Goal: Transaction & Acquisition: Purchase product/service

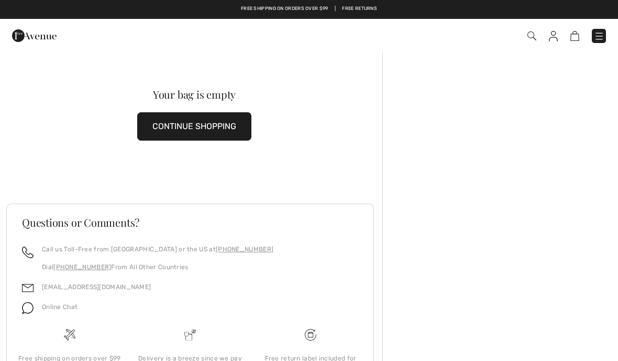
click at [544, 43] on div "Checkout" at bounding box center [436, 35] width 356 height 21
click at [536, 39] on img at bounding box center [532, 35] width 9 height 9
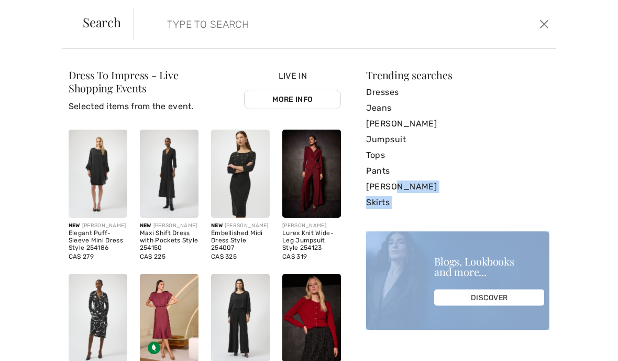
click at [565, 242] on div "Dress To Impress - Live Shopping Events Selected items from the event. Live In …" at bounding box center [309, 205] width 618 height 312
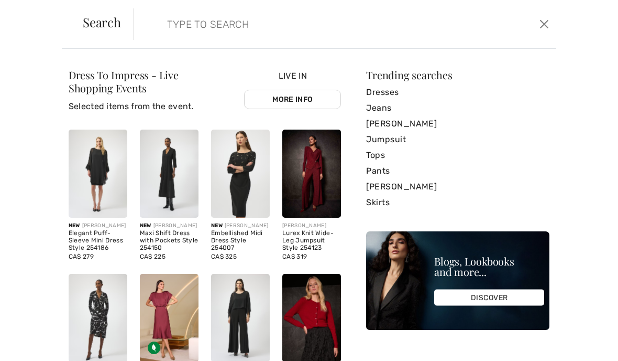
click at [430, 130] on link "[PERSON_NAME]" at bounding box center [457, 124] width 183 height 16
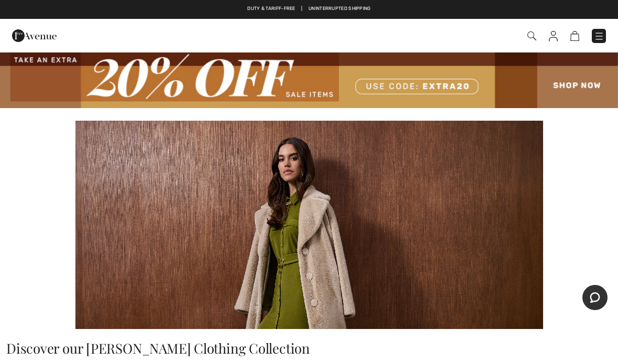
click at [518, 272] on img at bounding box center [309, 225] width 468 height 208
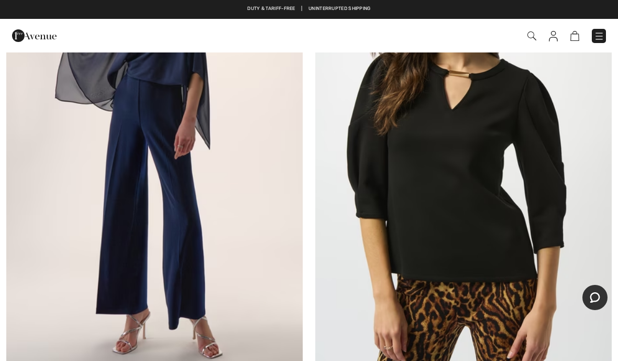
scroll to position [980, 0]
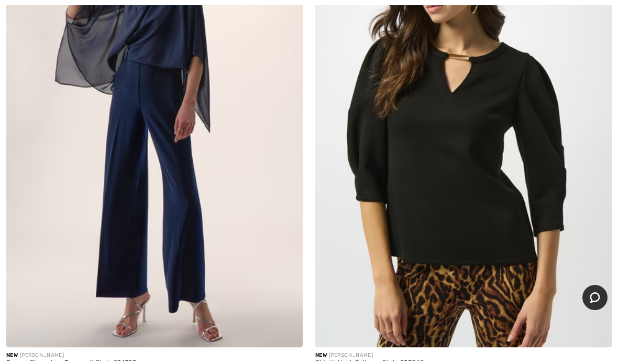
click at [506, 268] on img at bounding box center [463, 124] width 297 height 445
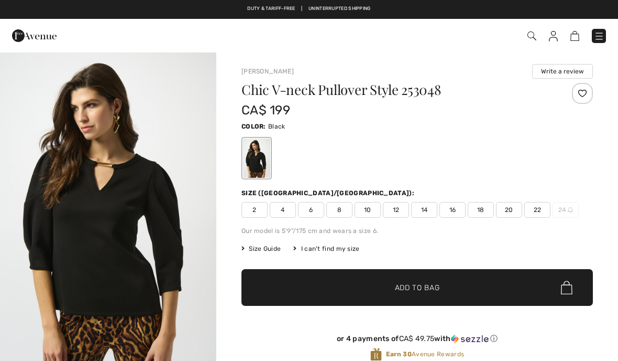
checkbox input "true"
click at [459, 218] on div "Chic V-neck Pullover Style 253048 CA$ 199 Color: Black Size (CA/US): 2 4 6 8 10…" at bounding box center [418, 230] width 352 height 295
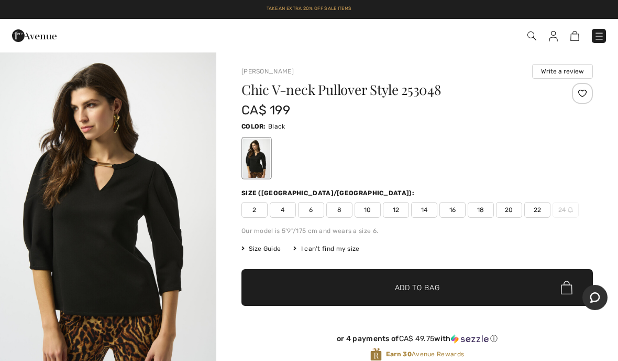
click at [458, 217] on div "Chic V-neck Pullover Style 253048 CA$ 199 Color: Black Size (CA/US): 2 4 6 8 10…" at bounding box center [418, 230] width 352 height 295
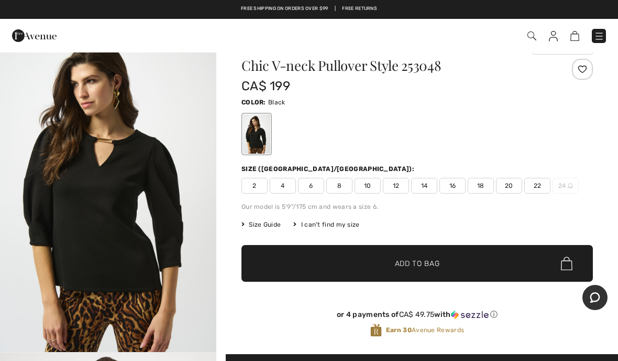
scroll to position [24, 0]
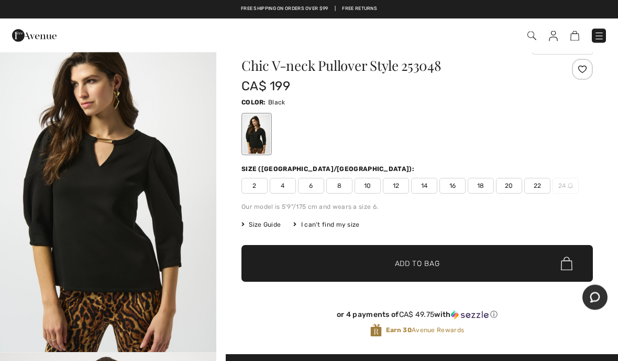
click at [450, 184] on span "16" at bounding box center [453, 186] width 26 height 16
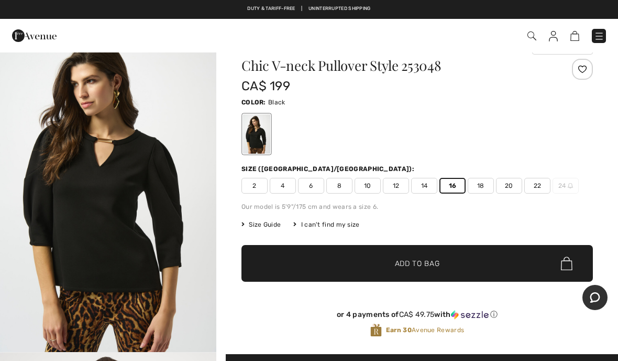
click at [521, 264] on span "✔ Added to Bag Add to Bag" at bounding box center [418, 263] width 352 height 37
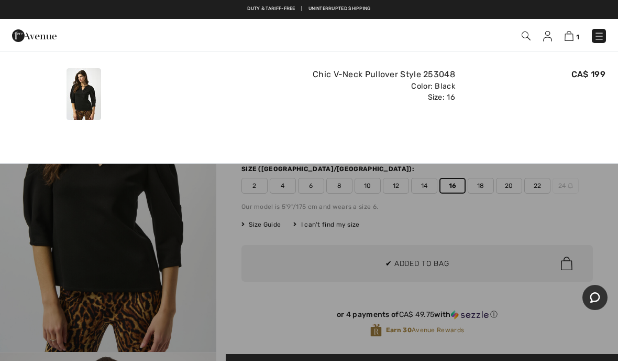
scroll to position [0, 0]
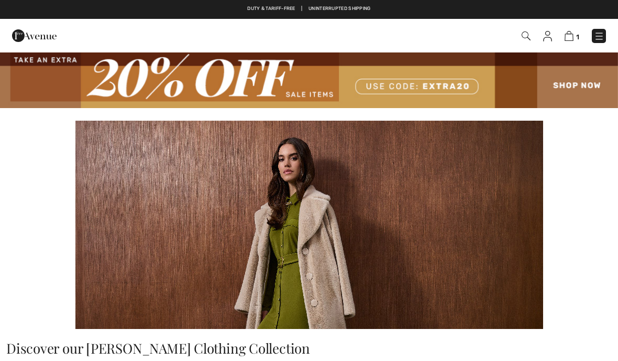
checkbox input "true"
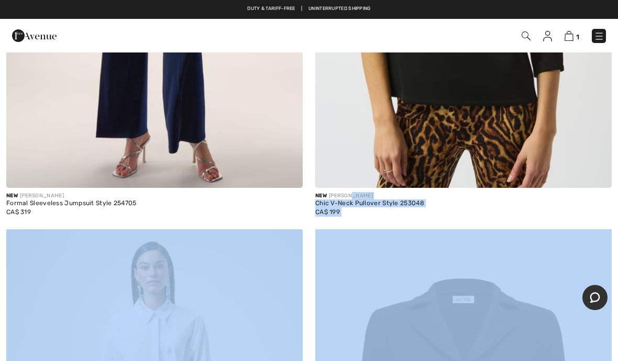
click at [583, 151] on div at bounding box center [590, 165] width 43 height 43
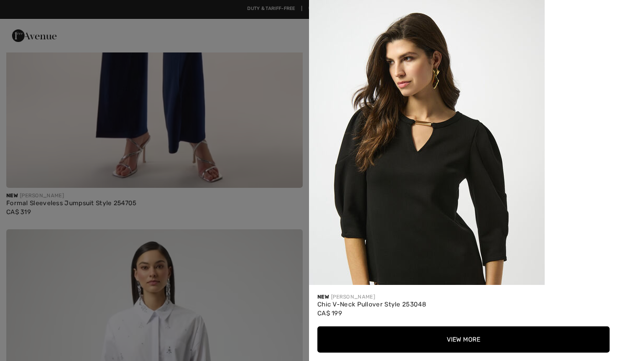
click at [325, 255] on img at bounding box center [427, 176] width 236 height 353
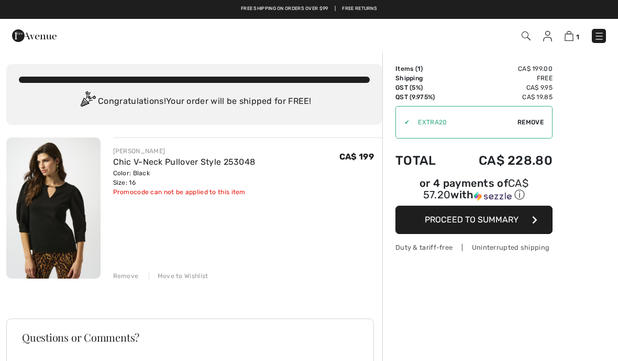
click at [523, 39] on img at bounding box center [526, 35] width 9 height 9
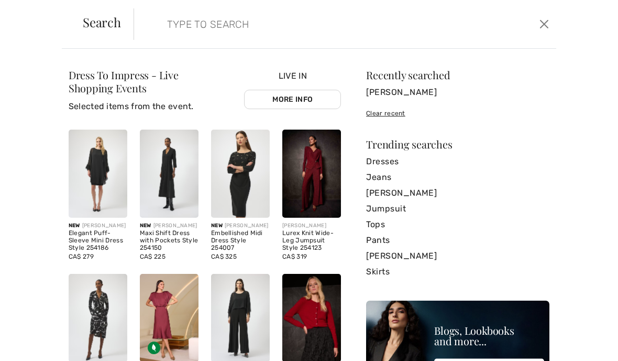
click at [384, 230] on link "Tops" at bounding box center [457, 224] width 183 height 16
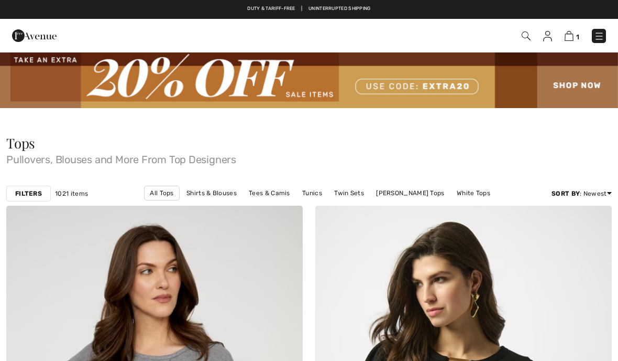
checkbox input "true"
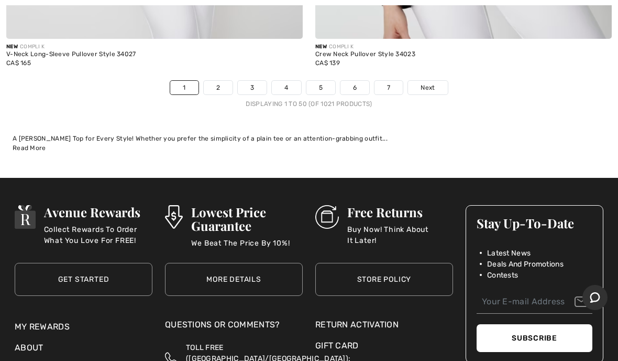
scroll to position [12962, 0]
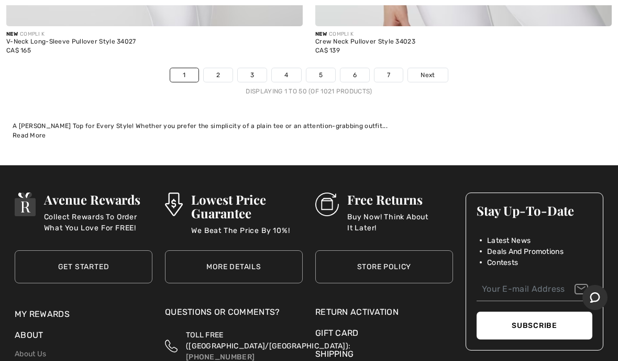
click at [435, 70] on span "Next" at bounding box center [428, 74] width 14 height 9
click at [435, 50] on div "New COMPLI K Crew Neck Pullover Style 34023 CA$ 139" at bounding box center [463, 46] width 297 height 41
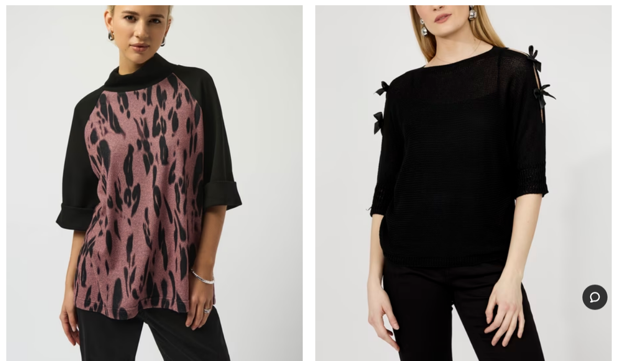
scroll to position [12482, 0]
click at [521, 272] on img at bounding box center [463, 162] width 297 height 445
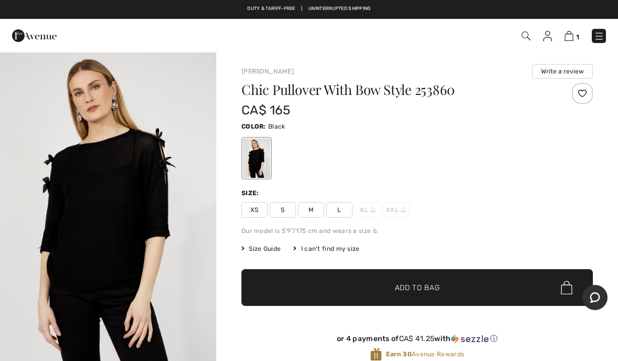
click at [539, 321] on div "or 4 payments of CA$ 41.25 with ⓘ Earn 30 Avenue Rewards" at bounding box center [418, 349] width 352 height 57
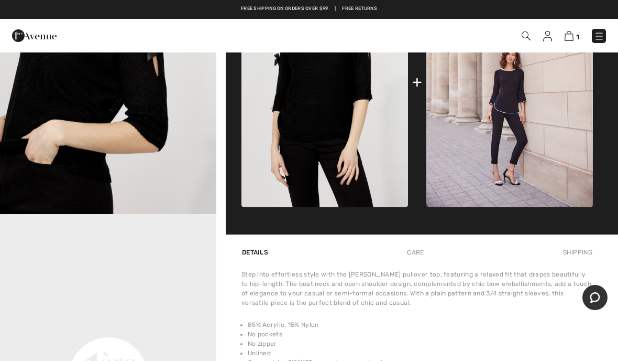
scroll to position [489, 0]
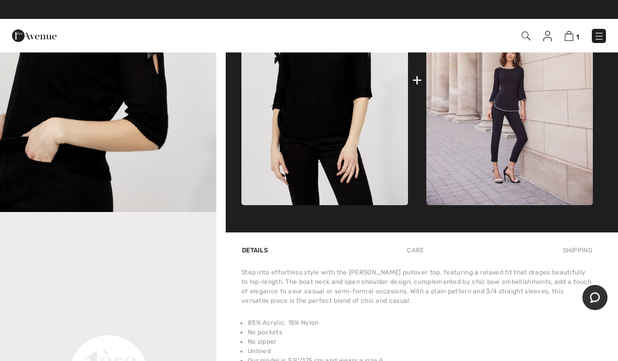
click at [538, 342] on li "No zipper" at bounding box center [420, 340] width 345 height 9
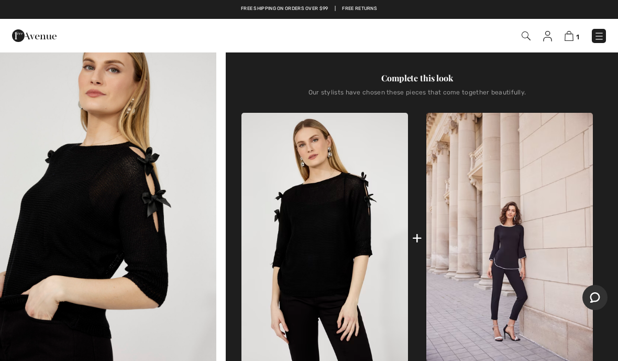
scroll to position [331, 0]
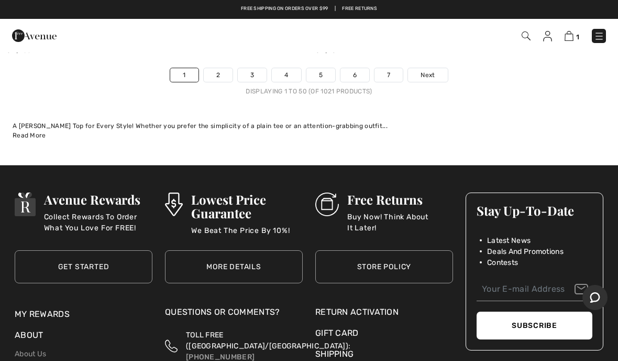
click at [220, 68] on link "2" at bounding box center [218, 75] width 29 height 14
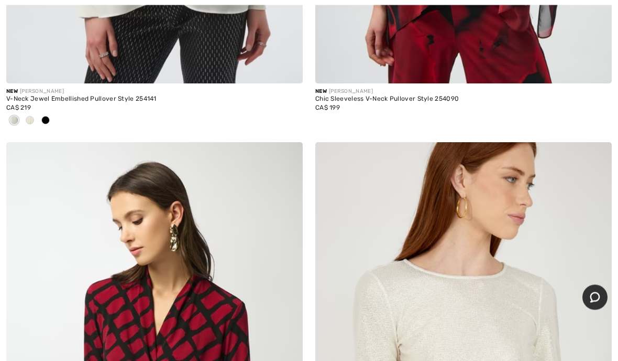
scroll to position [8590, 0]
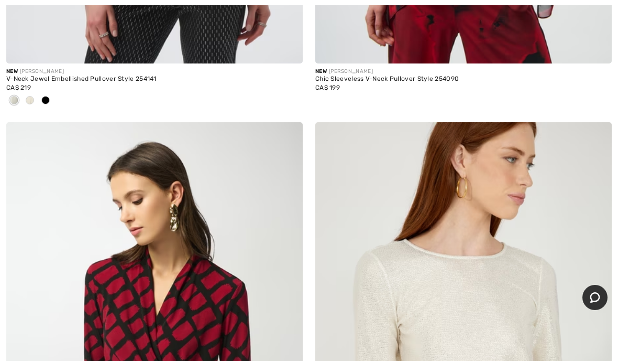
click at [3, 357] on div "New JOSEPH RIBKOFF Chic V-Neck Pullover Style 253139 CA$ 175" at bounding box center [154, 365] width 309 height 486
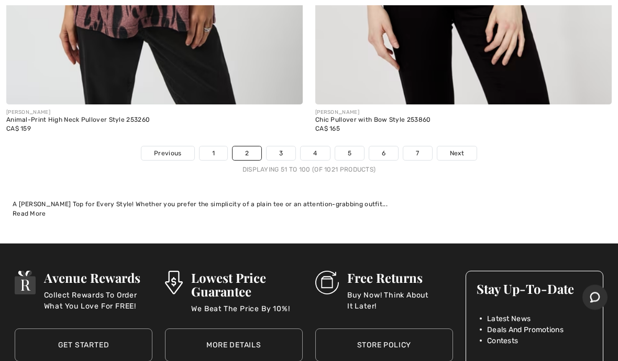
scroll to position [12763, 0]
click at [453, 148] on link "Next" at bounding box center [457, 153] width 39 height 14
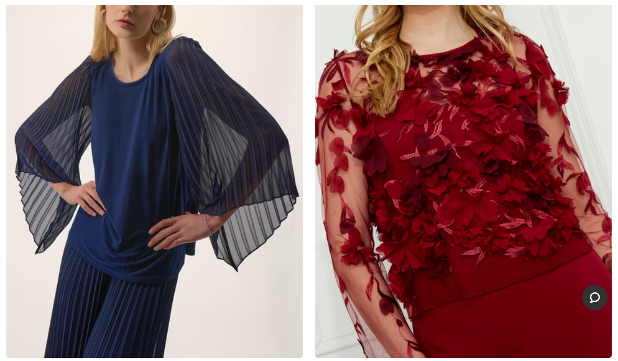
scroll to position [4870, 0]
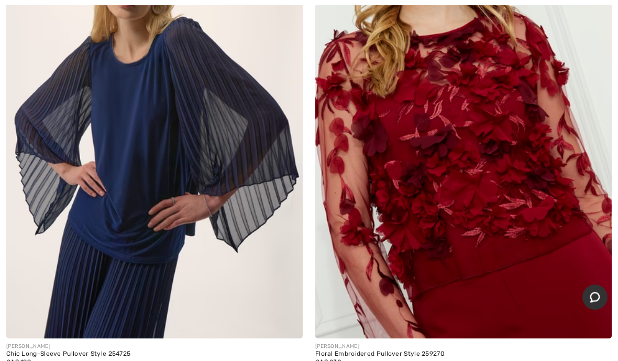
click at [525, 312] on img at bounding box center [463, 116] width 297 height 445
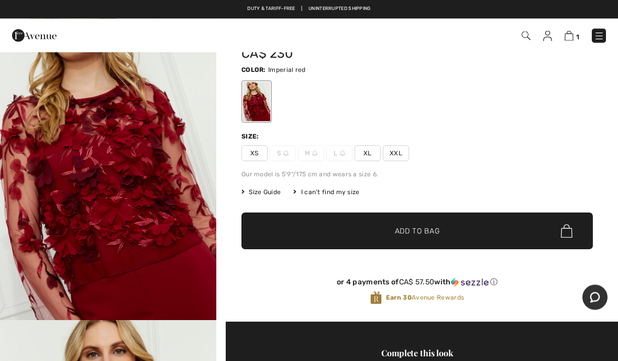
click at [531, 241] on span "✔ Added to Bag Add to Bag" at bounding box center [418, 231] width 352 height 37
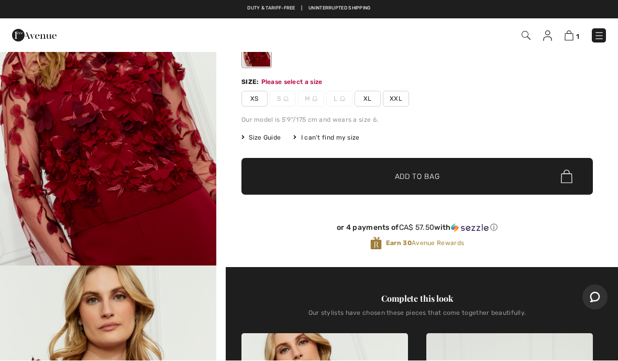
scroll to position [112, 0]
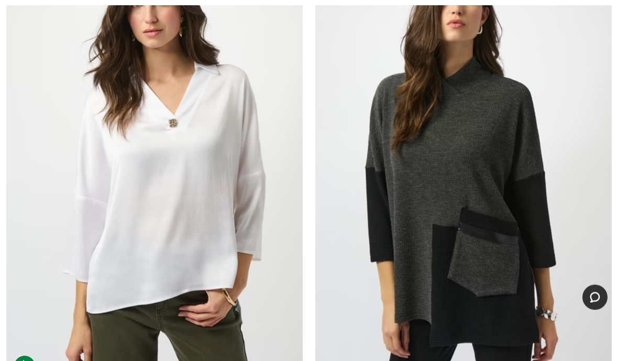
scroll to position [5814, 0]
click at [523, 338] on img at bounding box center [463, 161] width 297 height 445
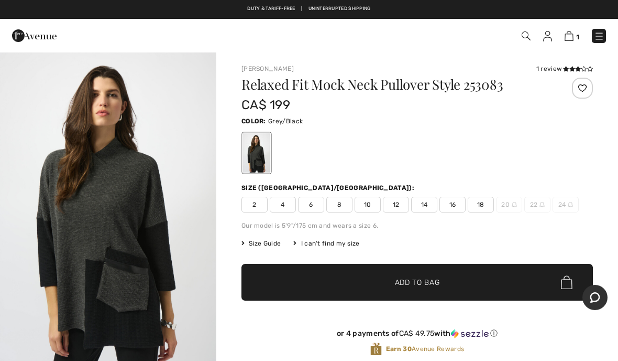
click at [541, 268] on span "✔ Added to Bag Add to Bag" at bounding box center [418, 282] width 352 height 37
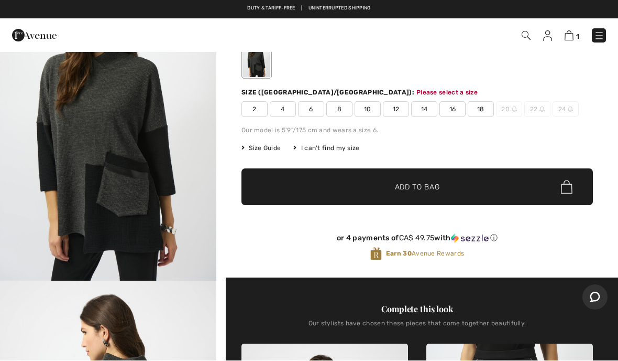
scroll to position [107, 0]
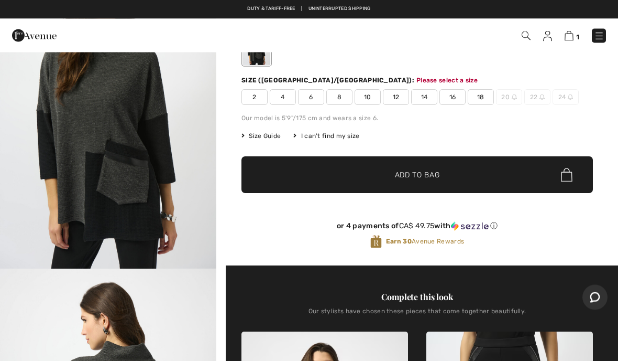
click at [540, 264] on div "or 4 payments of CA$ 49.75 with ⓘ Earn 30 Avenue Rewards" at bounding box center [418, 237] width 352 height 57
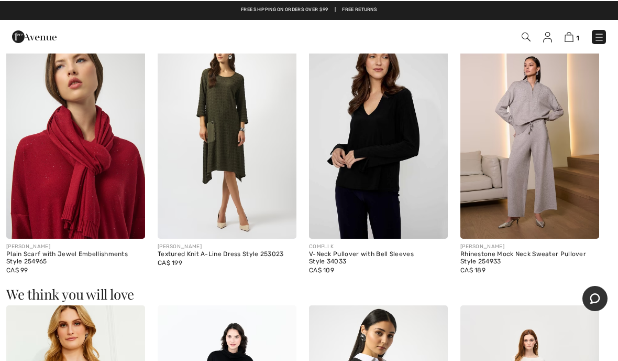
scroll to position [985, 0]
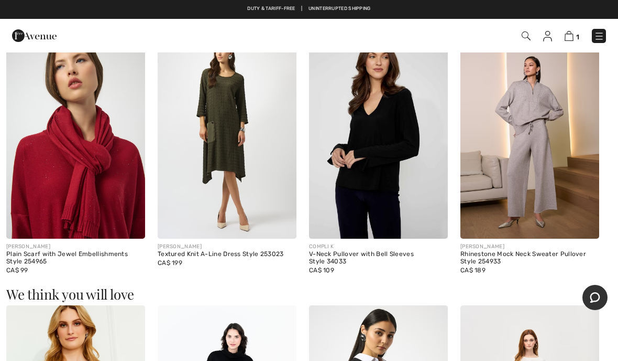
click at [560, 286] on div "JOSEPH RIBKOFF Rhinestone Mock Neck Sweater Pullover Style 254933 CA$ 189" at bounding box center [530, 262] width 139 height 49
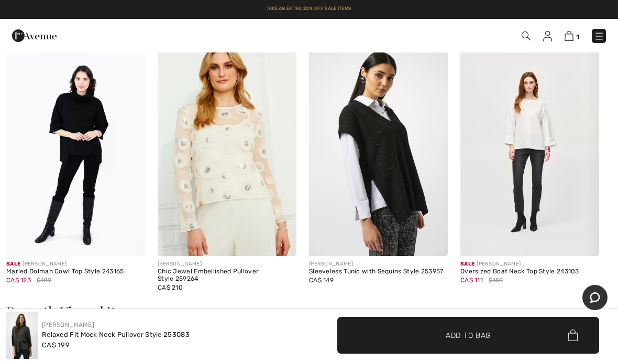
scroll to position [1235, 0]
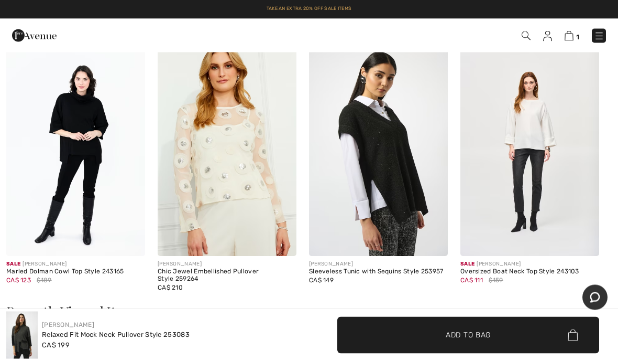
click at [533, 247] on img at bounding box center [530, 152] width 139 height 209
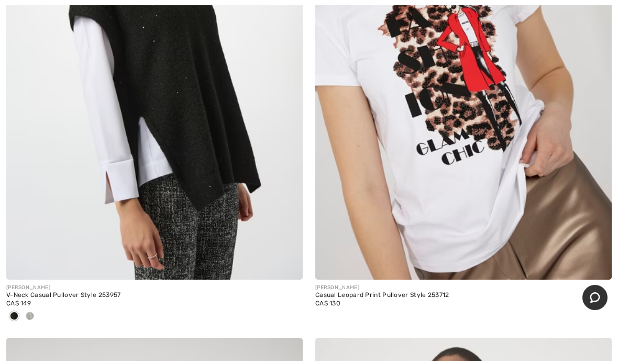
scroll to position [6584, 0]
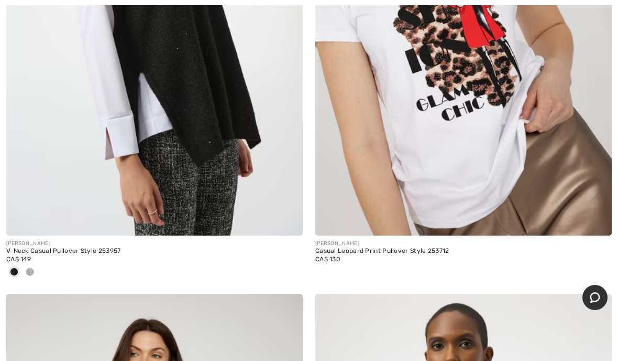
click at [617, 226] on div "FRANK LYMAN Casual Leopard Print Pullover Style 253712 CA$ 130" at bounding box center [463, 42] width 309 height 504
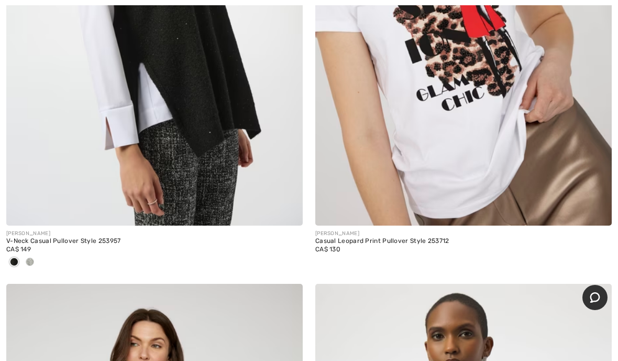
scroll to position [6632, 0]
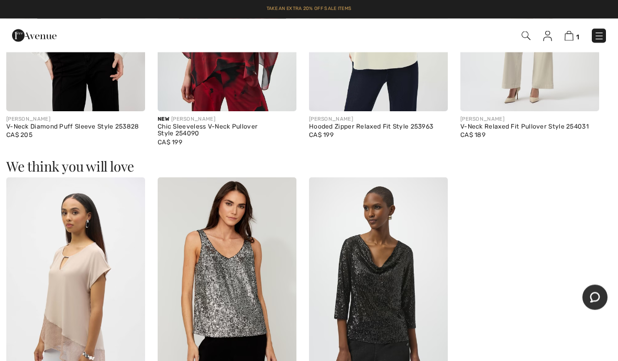
scroll to position [1125, 0]
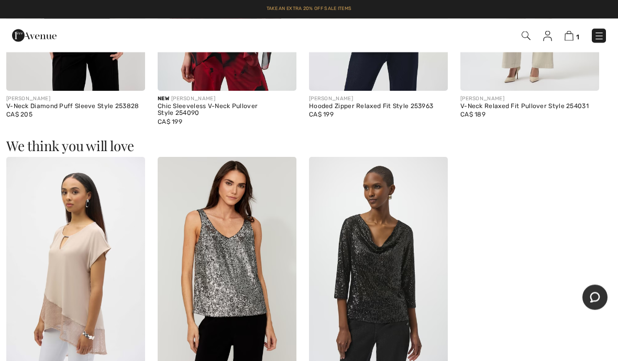
click at [525, 312] on div "Sale JOSEPH RIBKOFF Asymmetrical Hem V-Neck Pullover Style 252172 CA$ 110 $169 …" at bounding box center [309, 285] width 606 height 257
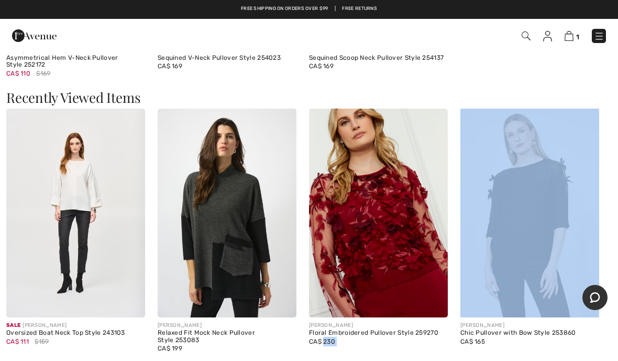
scroll to position [1461, 0]
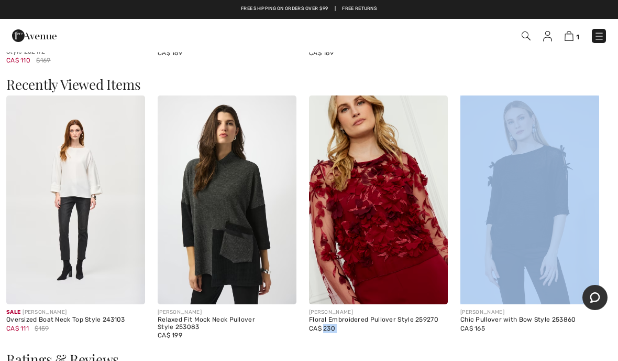
click at [525, 316] on div "Chic Pullover with Bow Style 253860" at bounding box center [530, 319] width 139 height 7
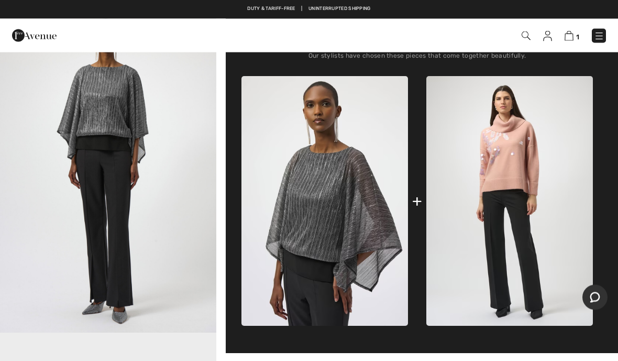
scroll to position [368, 0]
click at [542, 242] on img at bounding box center [510, 200] width 167 height 249
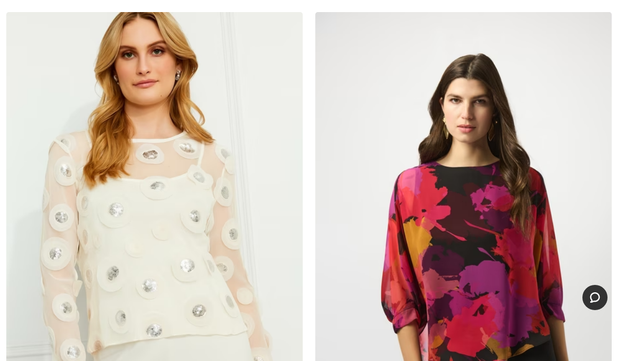
scroll to position [8862, 0]
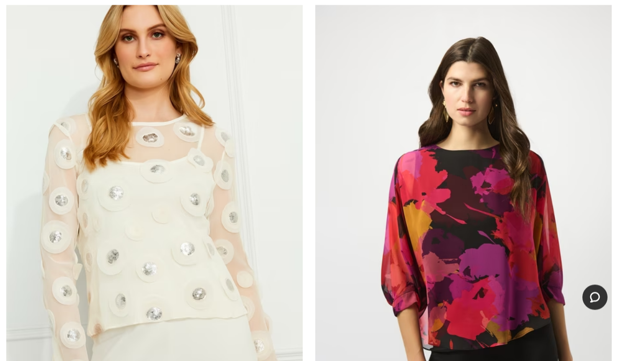
click at [526, 315] on img at bounding box center [463, 218] width 297 height 445
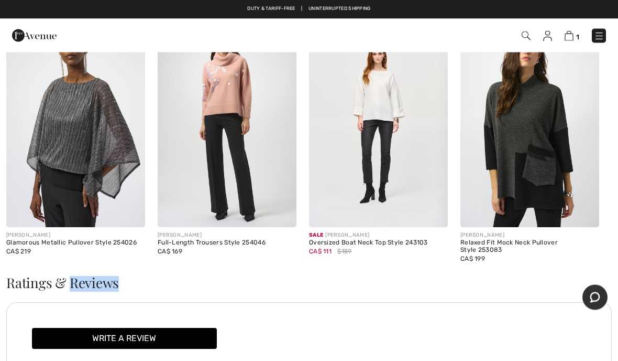
scroll to position [1139, 0]
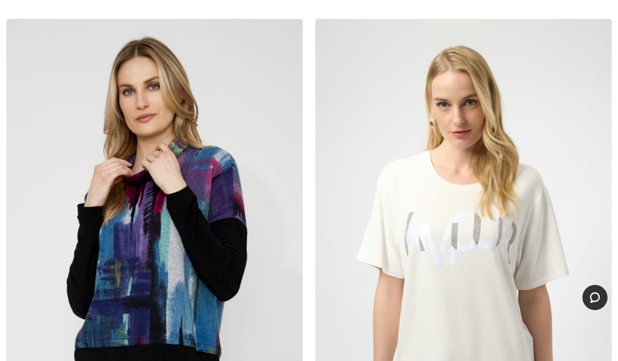
scroll to position [12563, 0]
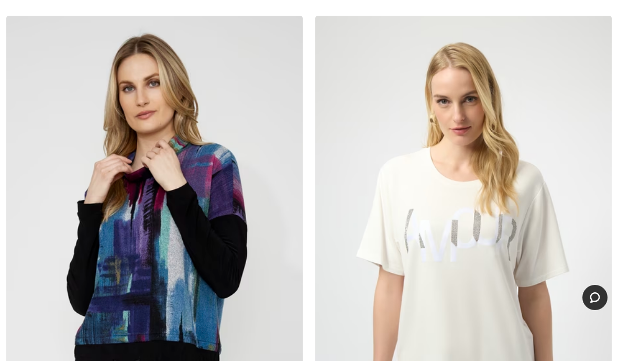
click at [527, 323] on img at bounding box center [463, 238] width 297 height 445
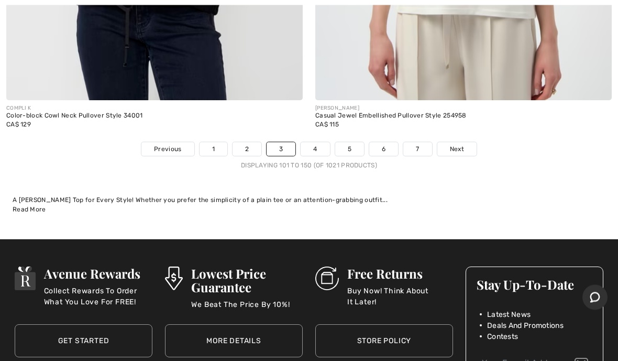
scroll to position [12923, 0]
click at [456, 144] on span "Next" at bounding box center [457, 148] width 14 height 9
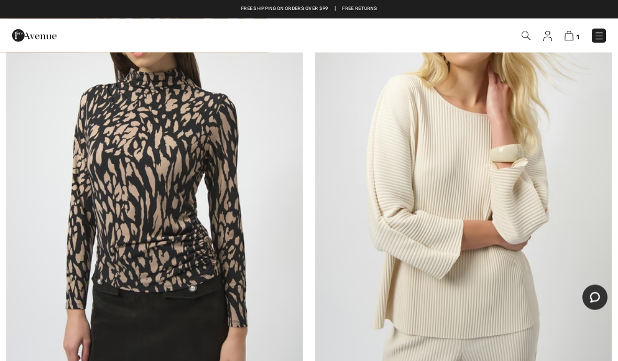
scroll to position [753, 0]
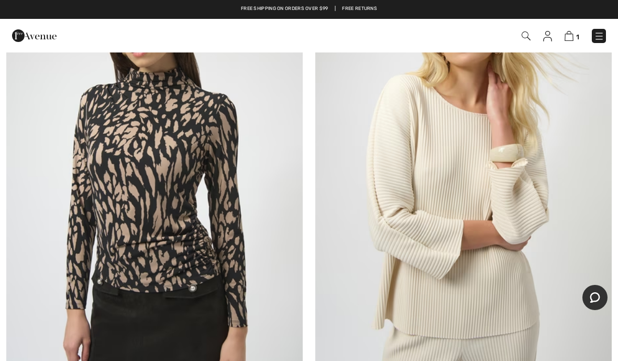
click at [532, 270] on img at bounding box center [463, 178] width 297 height 445
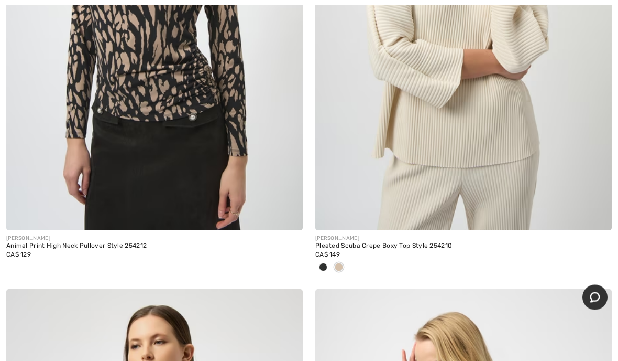
scroll to position [925, 0]
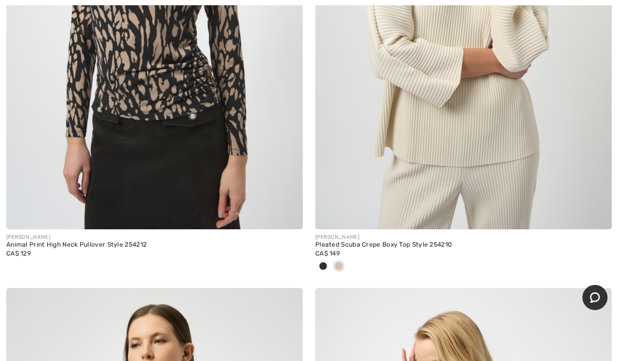
click at [561, 279] on div "[PERSON_NAME] Pleated Scuba Crepe Boxy Top Style 254210 CA$ 149" at bounding box center [463, 258] width 297 height 59
click at [543, 184] on img at bounding box center [463, 6] width 297 height 445
click at [544, 141] on img at bounding box center [463, 6] width 297 height 445
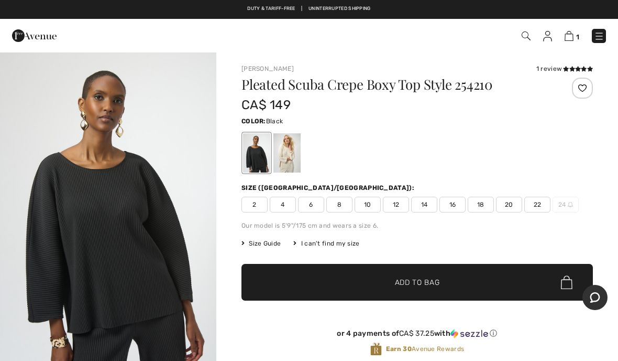
click at [294, 155] on div at bounding box center [287, 152] width 27 height 39
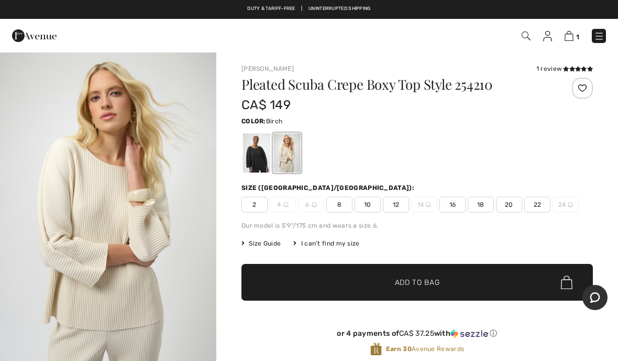
click at [457, 206] on span "16" at bounding box center [453, 204] width 26 height 16
click at [433, 288] on span "✔ Added to Bag Add to Bag" at bounding box center [418, 282] width 352 height 37
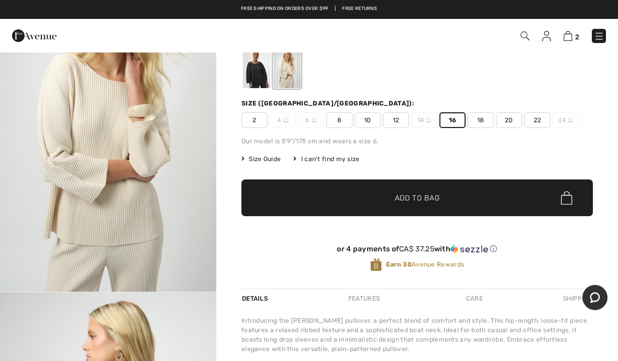
scroll to position [85, 0]
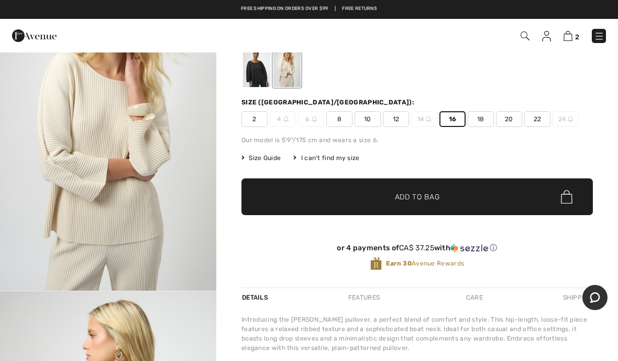
click at [552, 281] on div "or 4 payments of CA$ 37.25 with ⓘ Earn 30 Avenue Rewards" at bounding box center [418, 259] width 352 height 57
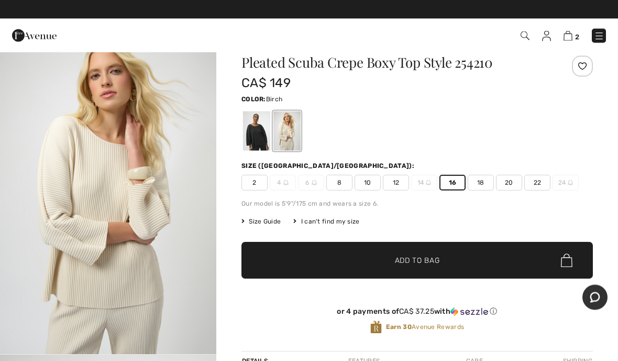
scroll to position [22, 0]
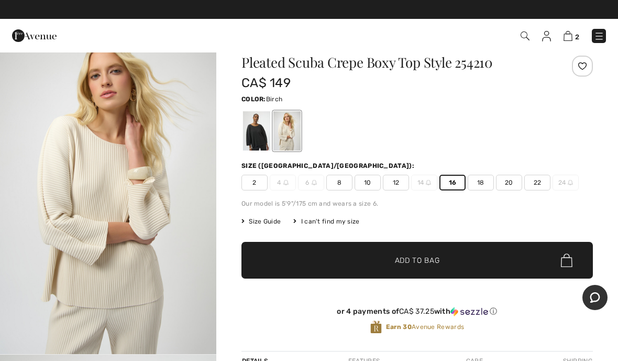
click at [401, 179] on span "12" at bounding box center [396, 182] width 26 height 16
click at [412, 260] on span "Add to Bag" at bounding box center [417, 260] width 45 height 11
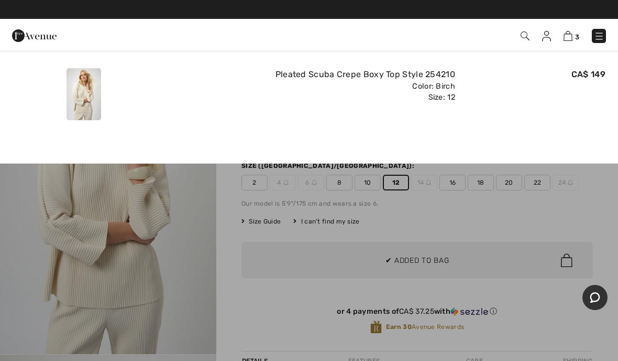
scroll to position [0, 0]
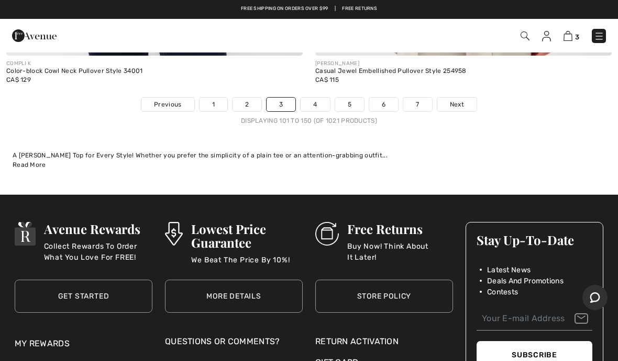
click at [320, 97] on link "4" at bounding box center [315, 104] width 29 height 14
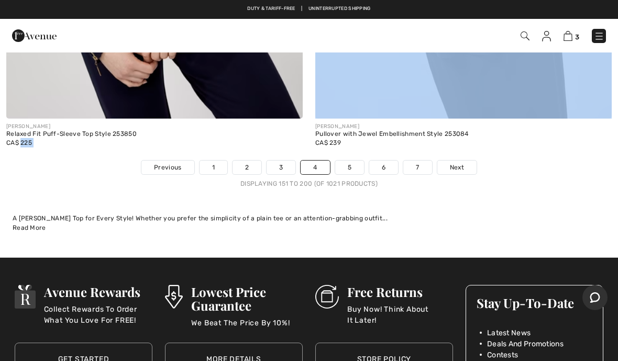
scroll to position [12749, 0]
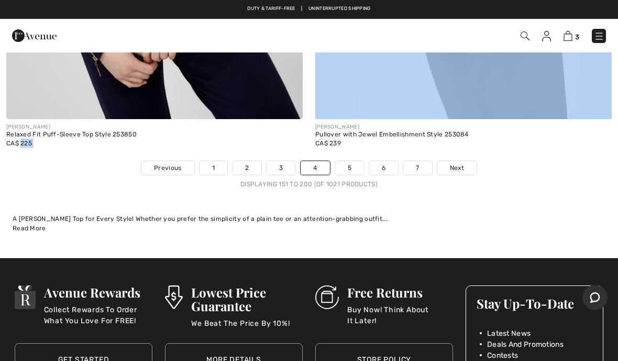
click at [491, 214] on div "A [PERSON_NAME] Top for Every Style! Whether you prefer the simplicity of a pla…" at bounding box center [309, 223] width 593 height 19
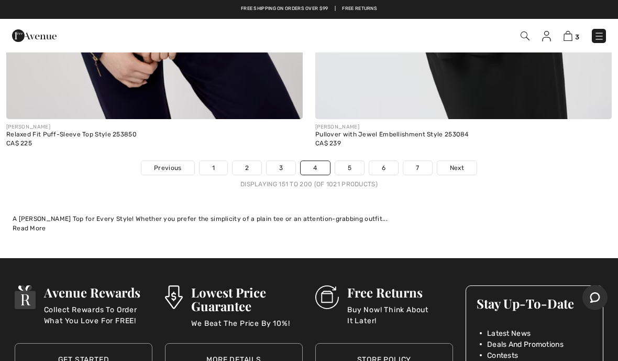
click at [460, 163] on span "Next" at bounding box center [457, 167] width 14 height 9
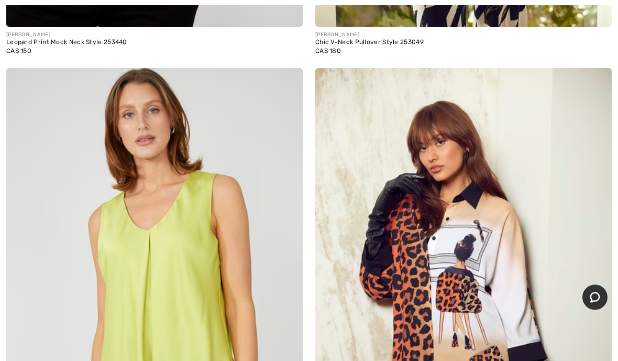
scroll to position [8326, 0]
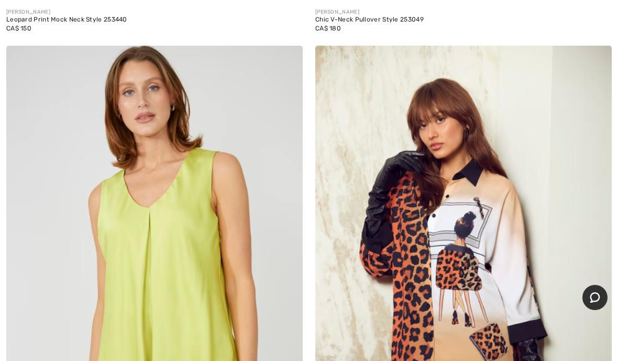
click at [521, 329] on img at bounding box center [463, 268] width 297 height 445
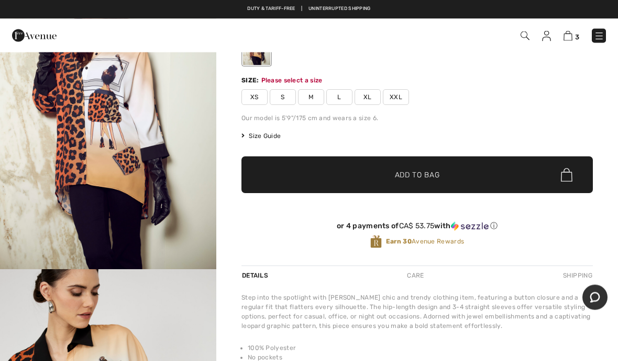
scroll to position [107, 0]
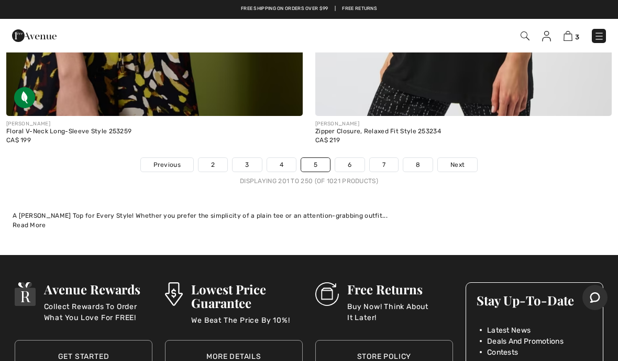
scroll to position [12855, 0]
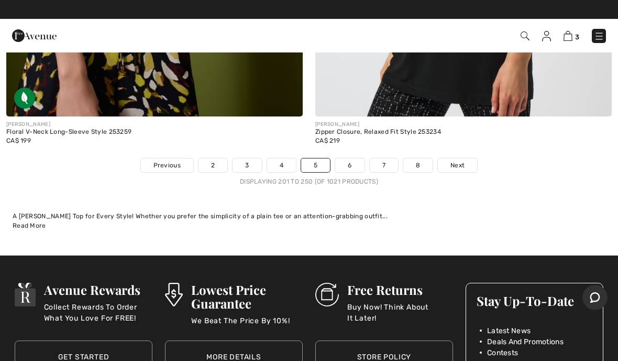
click at [456, 160] on span "Next" at bounding box center [458, 164] width 14 height 9
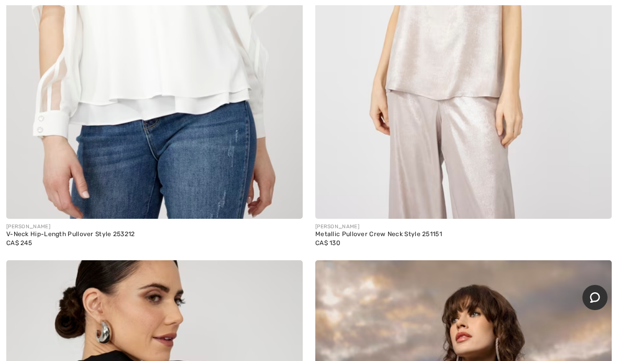
scroll to position [11059, 0]
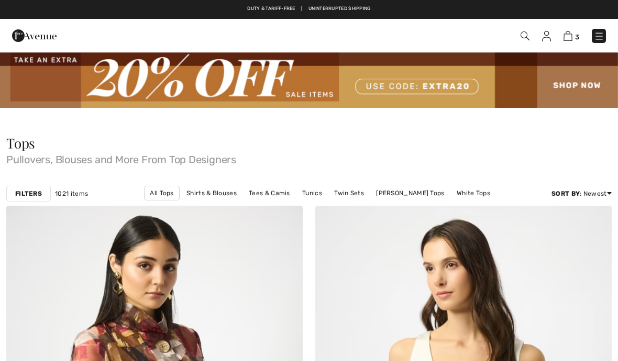
scroll to position [12855, 0]
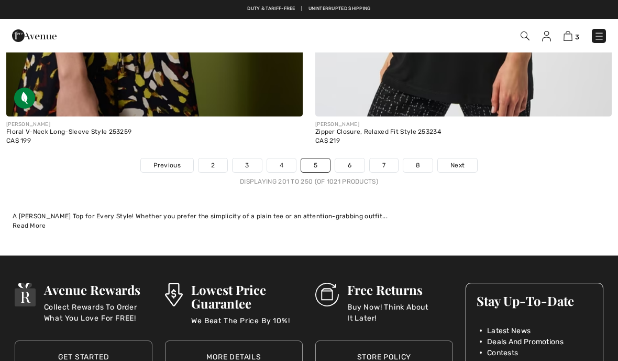
checkbox input "true"
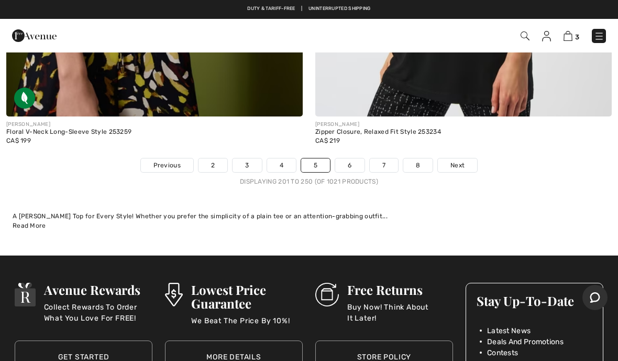
click at [463, 160] on span "Next" at bounding box center [458, 164] width 14 height 9
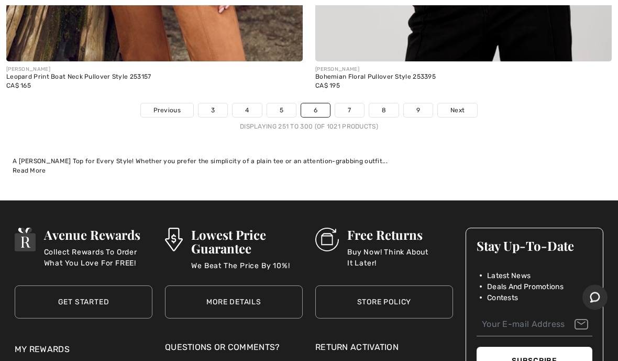
scroll to position [12772, 0]
click at [450, 105] on link "Next" at bounding box center [457, 110] width 39 height 14
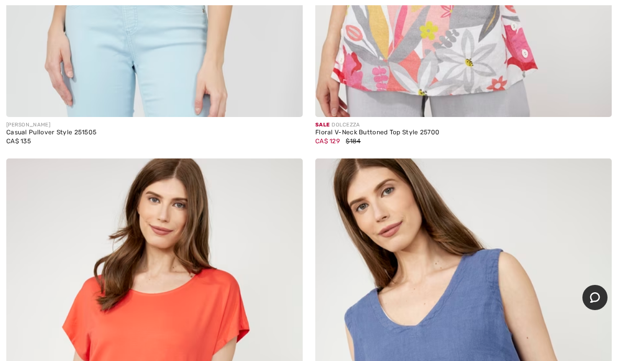
scroll to position [7123, 0]
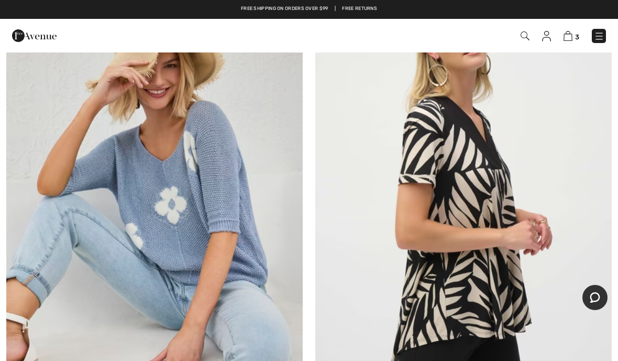
scroll to position [9838, 0]
click at [212, 202] on img at bounding box center [154, 189] width 297 height 445
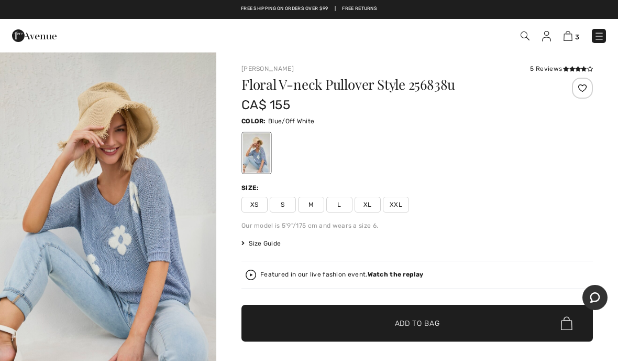
click at [154, 238] on img "1 / 5" at bounding box center [108, 227] width 216 height 352
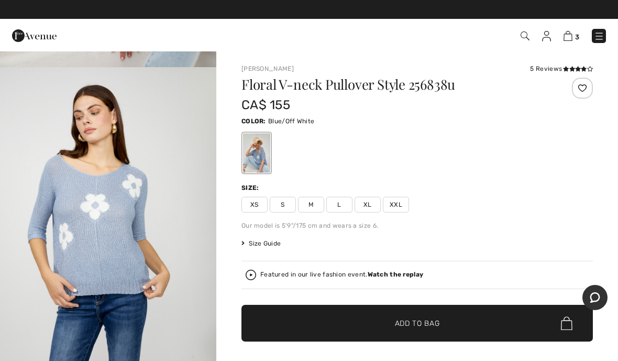
click at [617, 170] on div "[PERSON_NAME] 5 Reviews 5 Reviews Floral V-neck Pullover Style 256838u CA$ 155 …" at bounding box center [417, 361] width 402 height 620
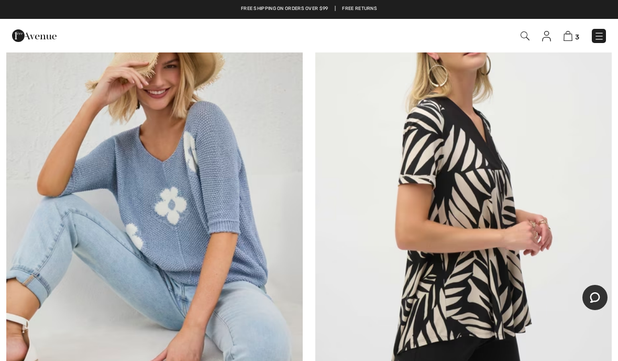
click at [537, 276] on img at bounding box center [463, 189] width 297 height 445
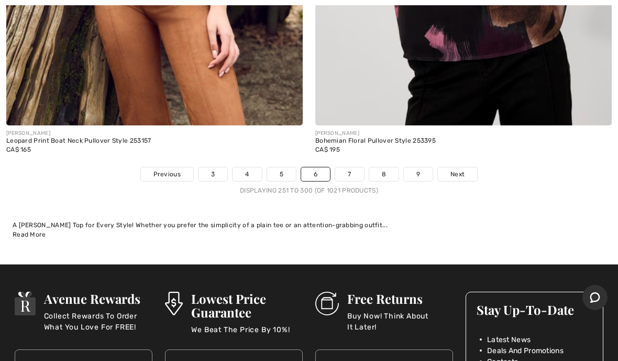
scroll to position [12719, 0]
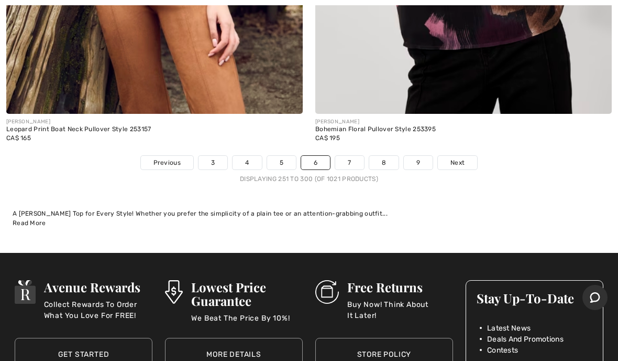
click at [458, 158] on span "Next" at bounding box center [458, 162] width 14 height 9
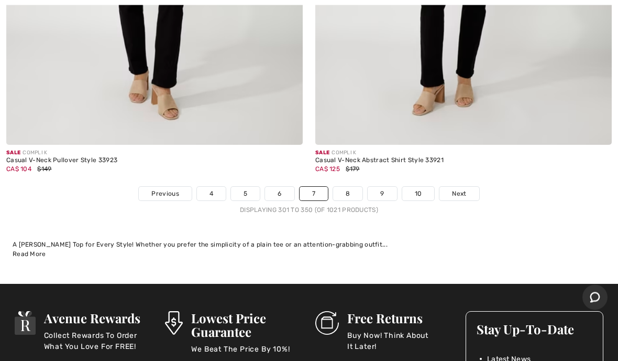
scroll to position [12689, 0]
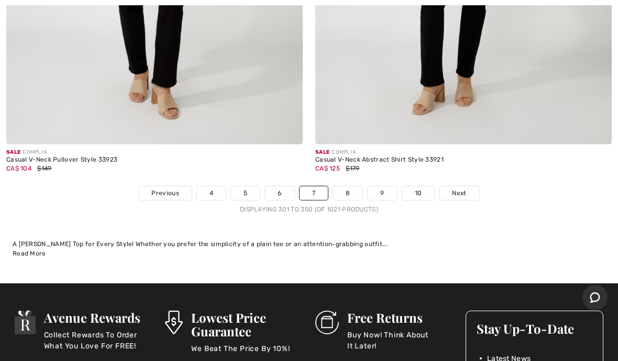
click at [462, 188] on span "Next" at bounding box center [459, 192] width 14 height 9
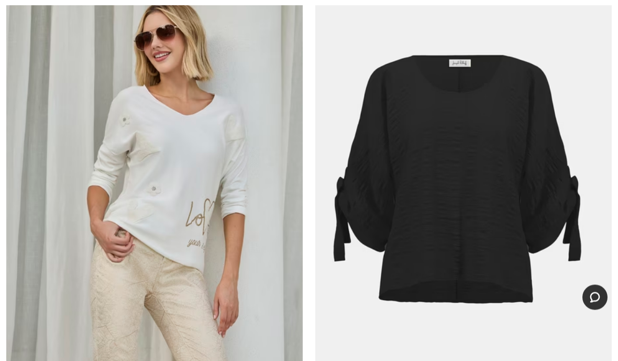
scroll to position [10042, 0]
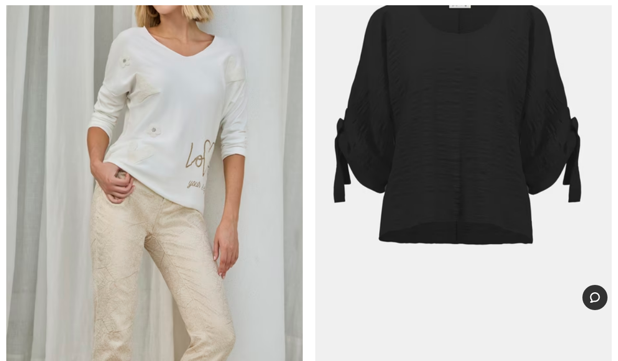
click at [532, 279] on img at bounding box center [463, 141] width 297 height 445
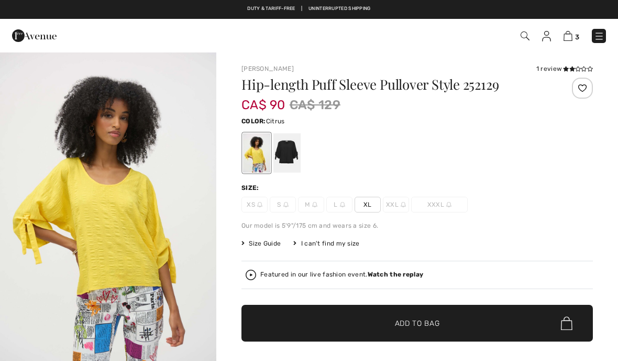
checkbox input "true"
click at [292, 151] on div at bounding box center [287, 152] width 27 height 39
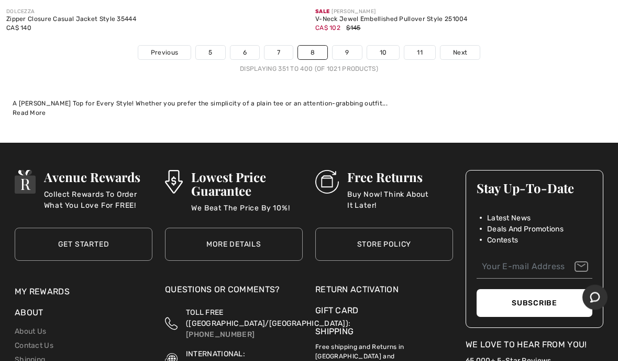
scroll to position [13020, 0]
click at [347, 46] on link "9" at bounding box center [347, 53] width 29 height 14
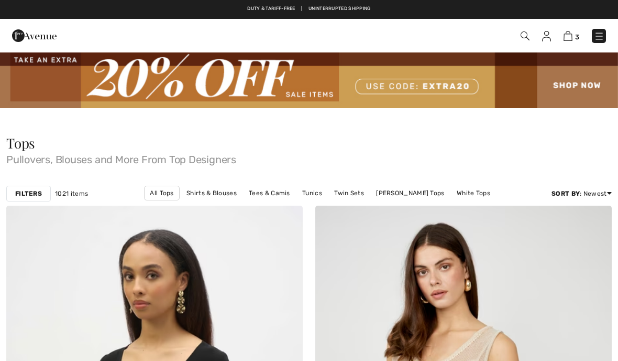
checkbox input "true"
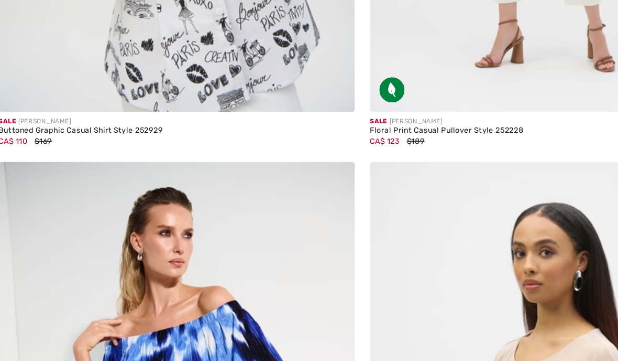
scroll to position [8647, 0]
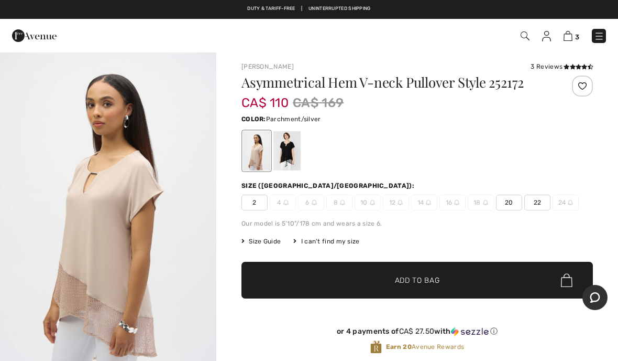
scroll to position [22, 0]
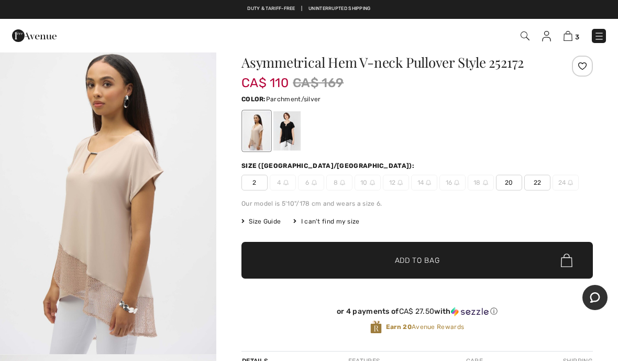
click at [565, 180] on span "24" at bounding box center [566, 182] width 26 height 16
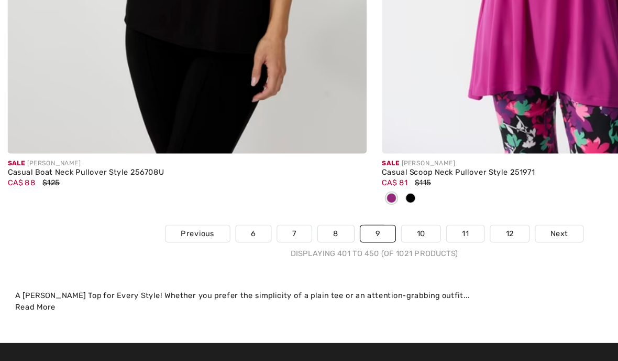
scroll to position [12784, 0]
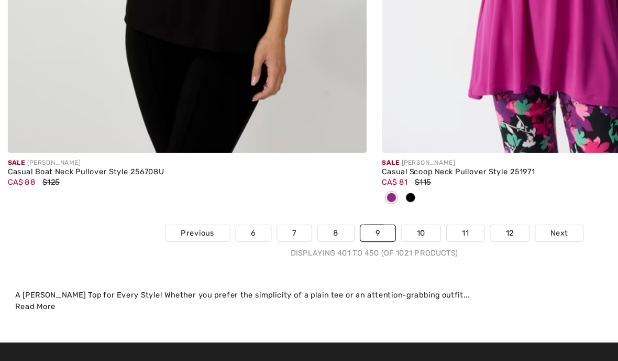
click at [353, 212] on link "10" at bounding box center [348, 219] width 32 height 14
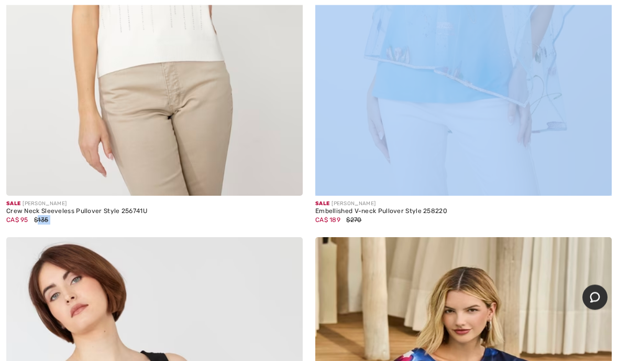
scroll to position [966, 0]
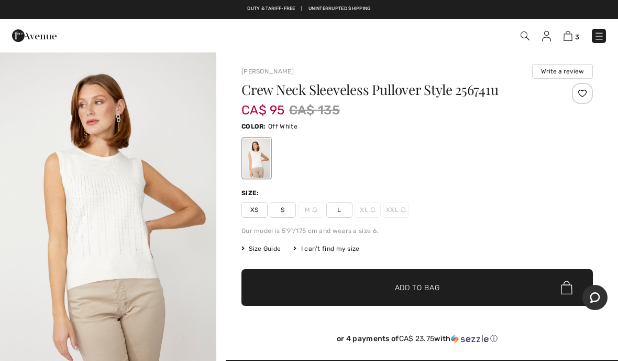
scroll to position [2, 0]
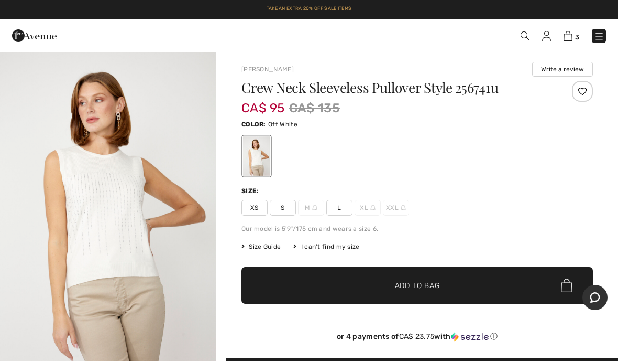
click at [554, 197] on div "Size: XS S M L XL XXL" at bounding box center [418, 200] width 352 height 29
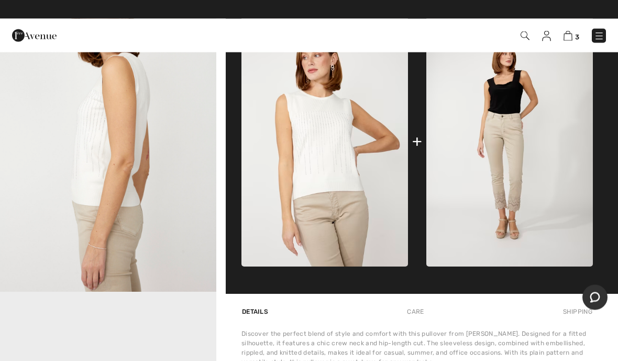
scroll to position [409, 0]
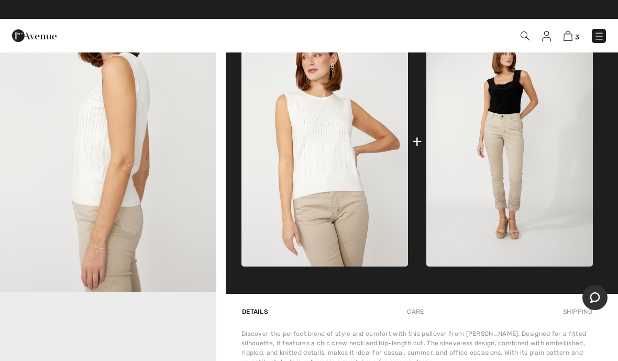
click at [541, 238] on img at bounding box center [510, 141] width 167 height 250
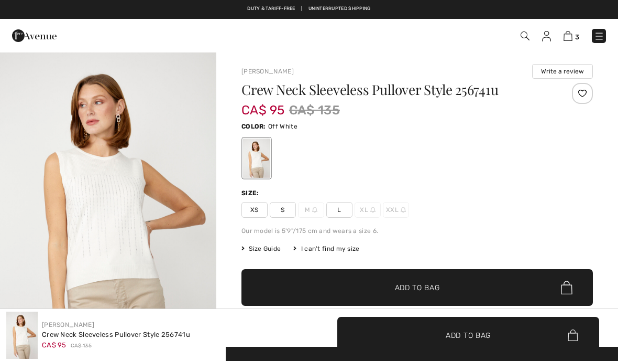
checkbox input "true"
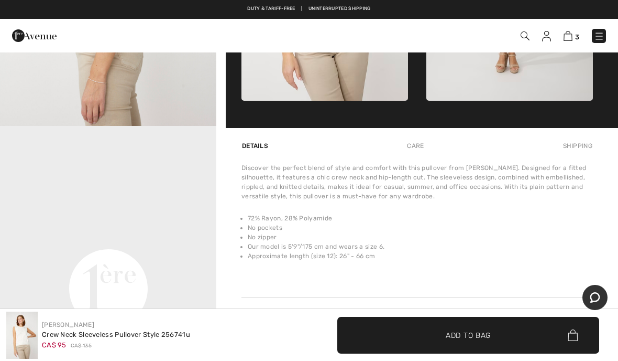
scroll to position [577, 0]
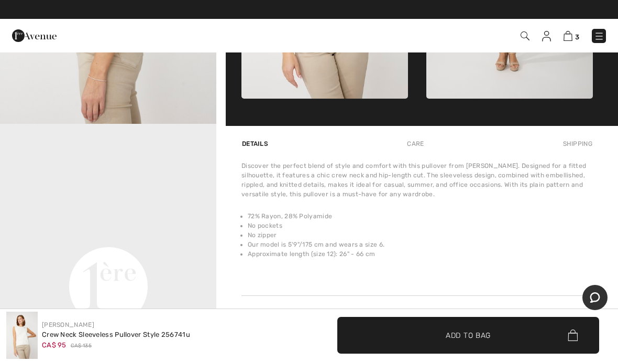
click at [532, 246] on li "Our model is 5'9"/175 cm and wears a size 6." at bounding box center [420, 243] width 345 height 9
click at [532, 244] on li "Our model is 5'9"/175 cm and wears a size 6." at bounding box center [420, 243] width 345 height 9
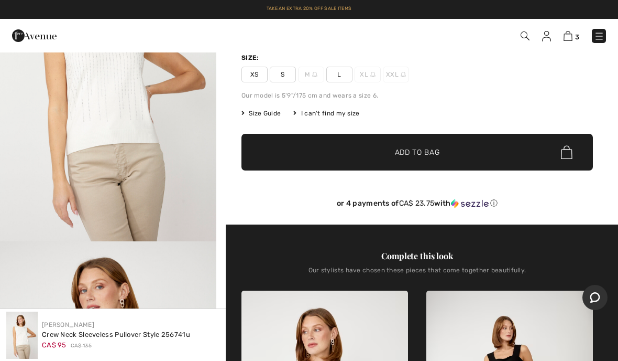
scroll to position [149, 0]
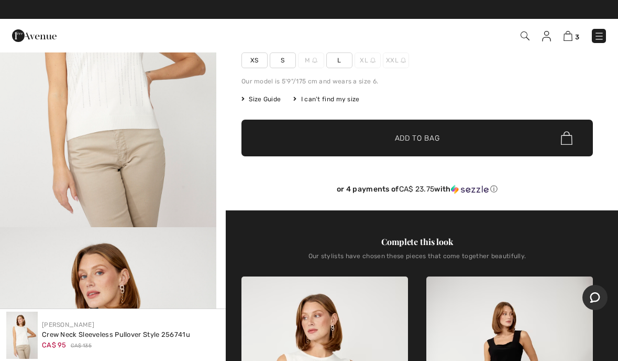
click at [343, 62] on span "L" at bounding box center [339, 60] width 26 height 16
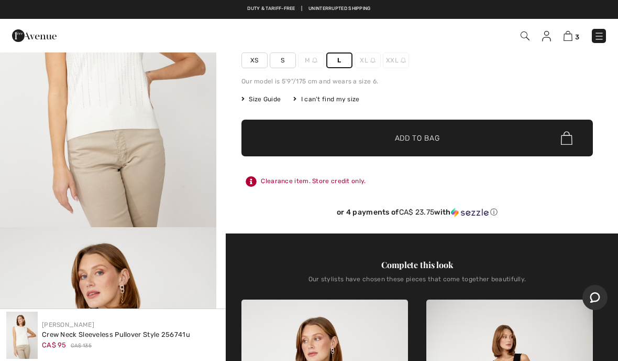
click at [441, 133] on span "✔ Added to Bag Add to Bag" at bounding box center [418, 137] width 352 height 37
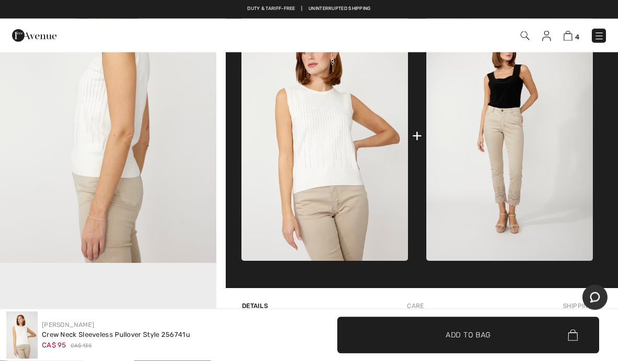
scroll to position [438, 0]
